Goal: Information Seeking & Learning: Find specific fact

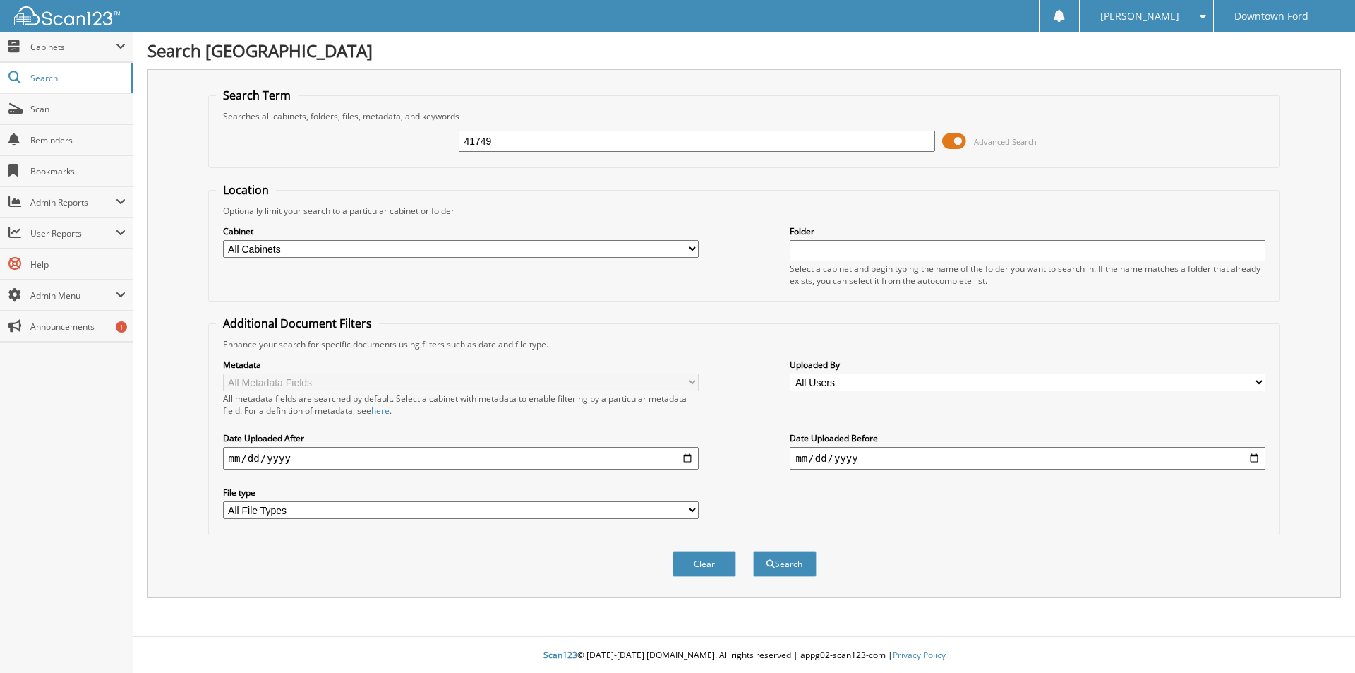
type input "41749"
click at [753, 551] on button "Search" at bounding box center [785, 564] width 64 height 26
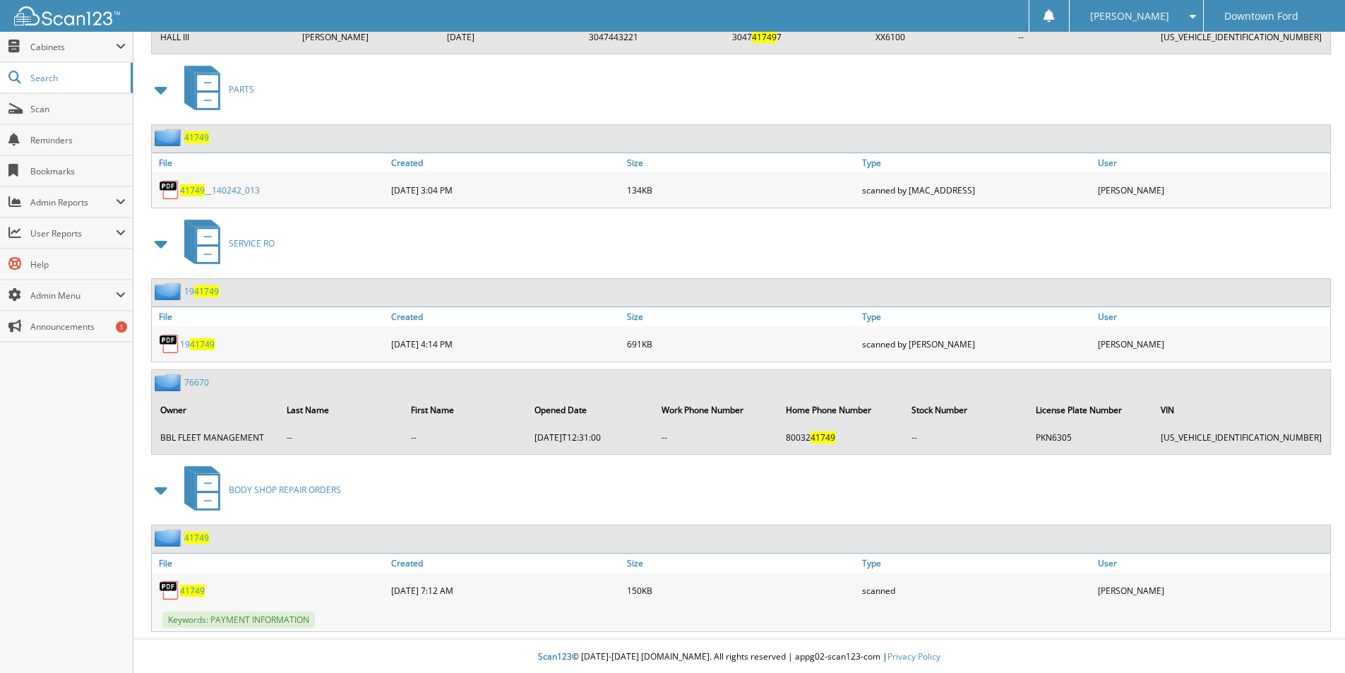
scroll to position [2292, 0]
click at [188, 587] on span "41749" at bounding box center [192, 589] width 25 height 12
click at [160, 487] on span at bounding box center [162, 488] width 20 height 25
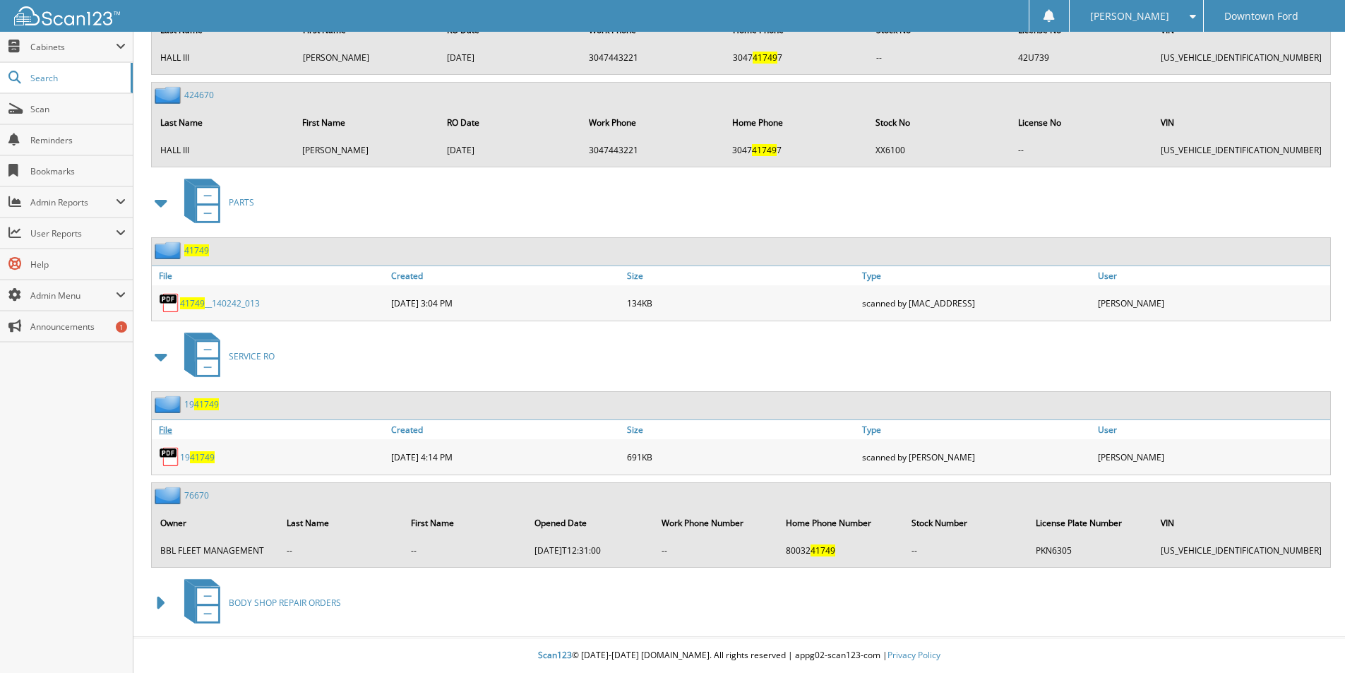
click at [172, 428] on link "File" at bounding box center [270, 429] width 236 height 19
click at [156, 602] on span at bounding box center [162, 602] width 20 height 25
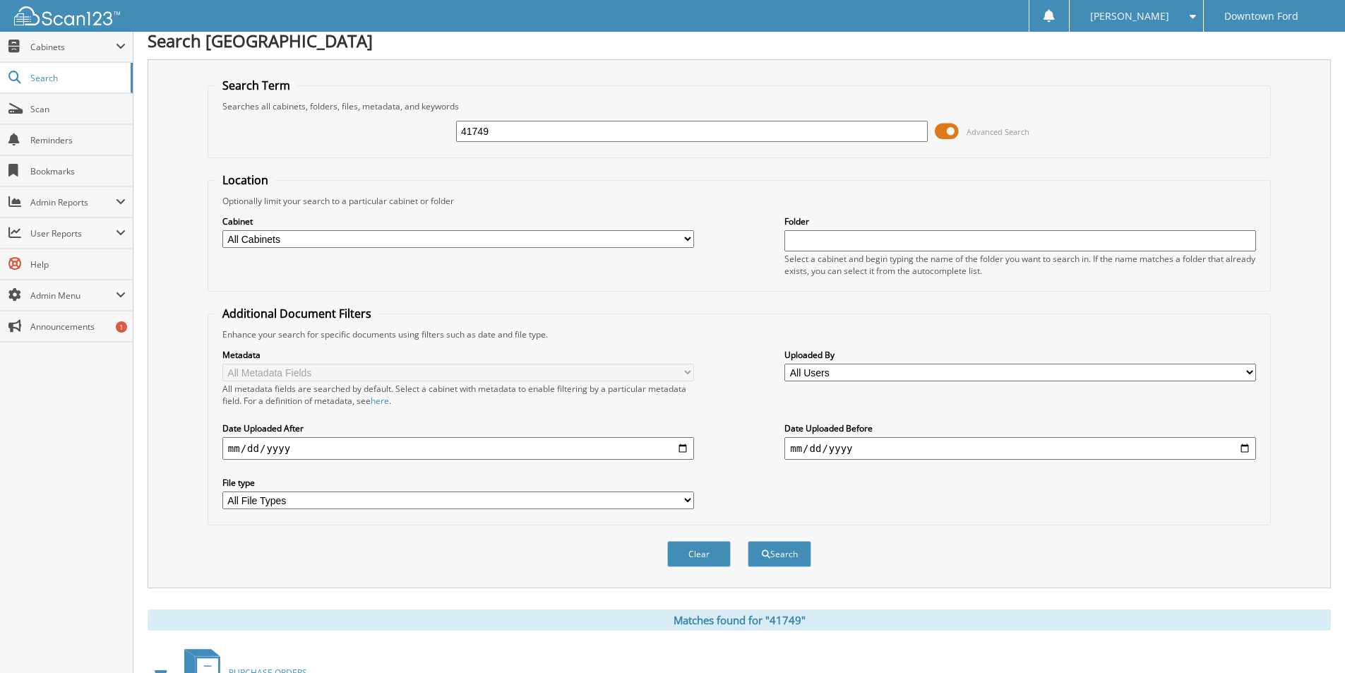
scroll to position [0, 0]
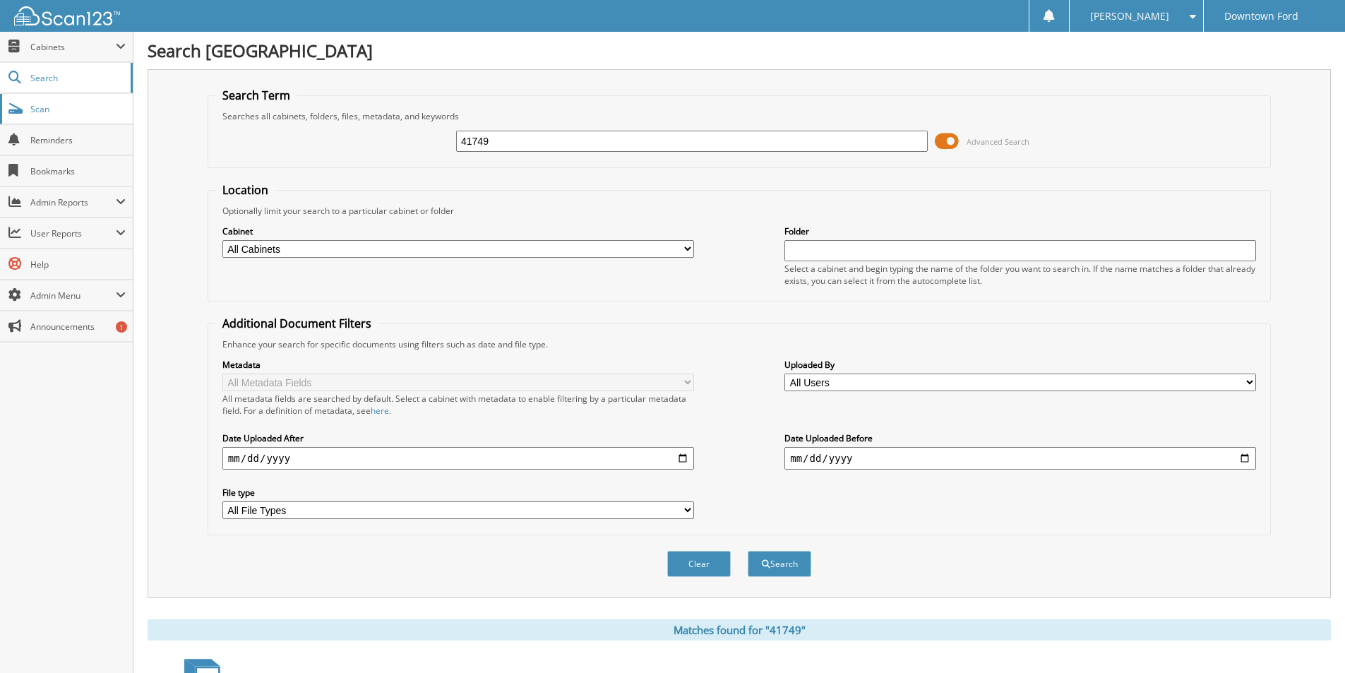
click at [61, 113] on span "Scan" at bounding box center [77, 109] width 95 height 12
click at [39, 46] on span "Cabinets" at bounding box center [72, 47] width 85 height 12
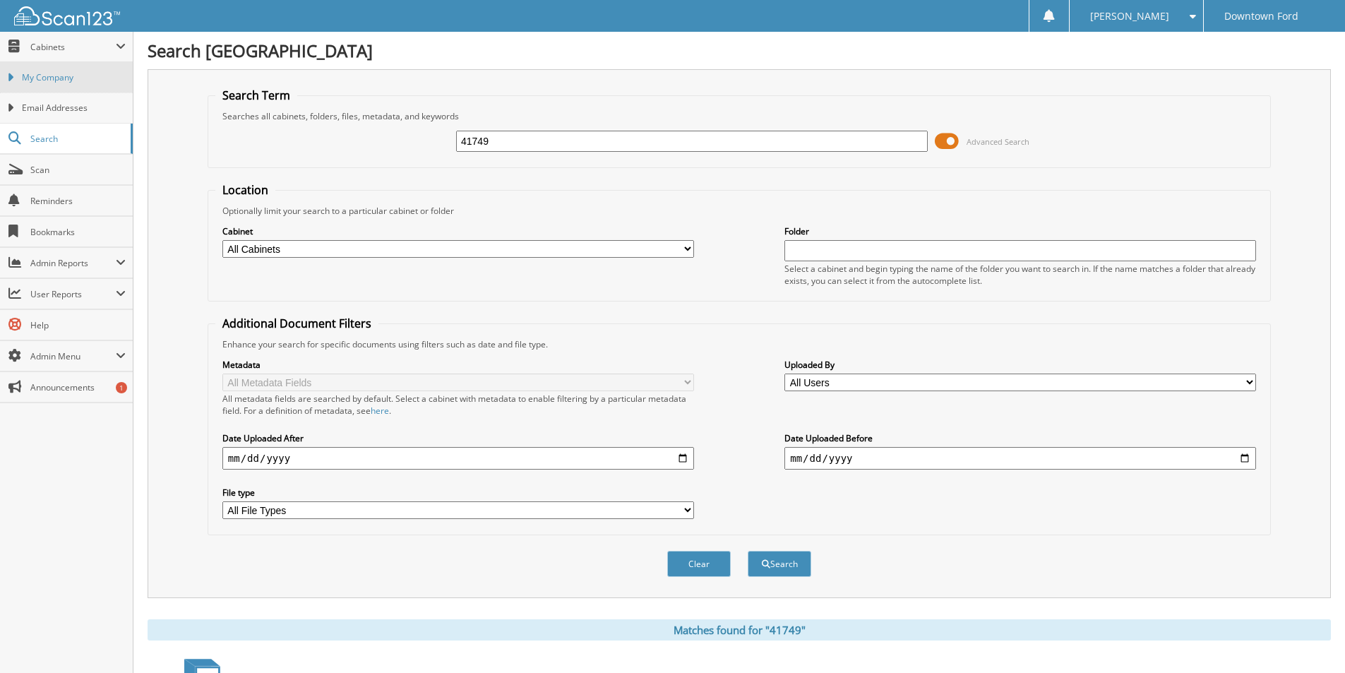
click at [55, 71] on span "My Company" at bounding box center [74, 77] width 104 height 13
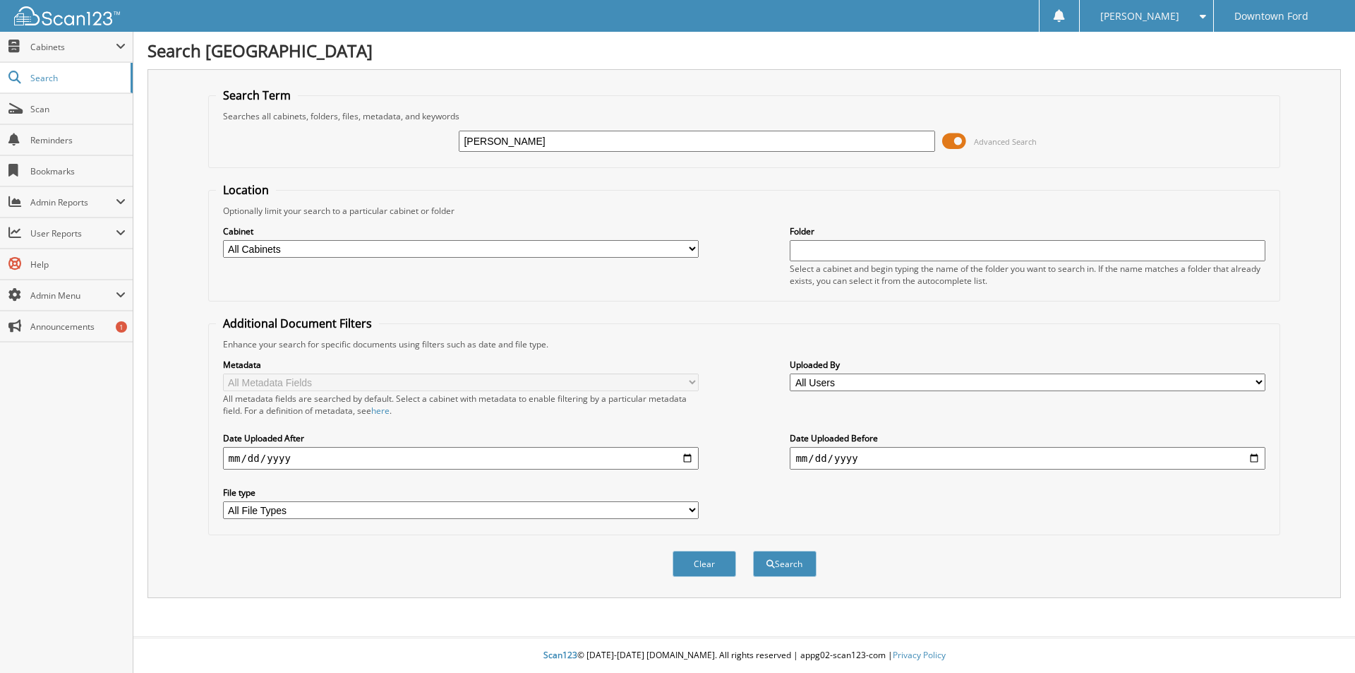
type input "[PERSON_NAME]"
click at [753, 551] on button "Search" at bounding box center [785, 564] width 64 height 26
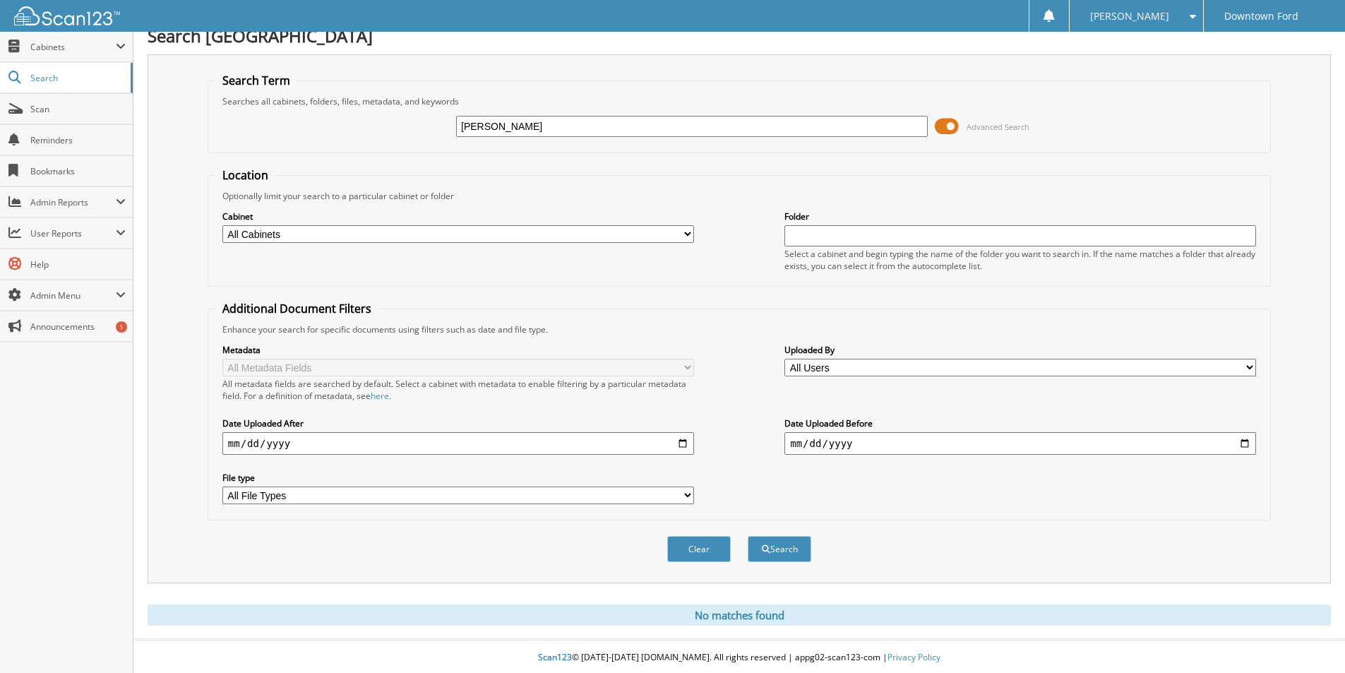
scroll to position [18, 0]
click at [56, 45] on span "Cabinets" at bounding box center [72, 47] width 85 height 12
